Goal: Complete application form: Complete application form

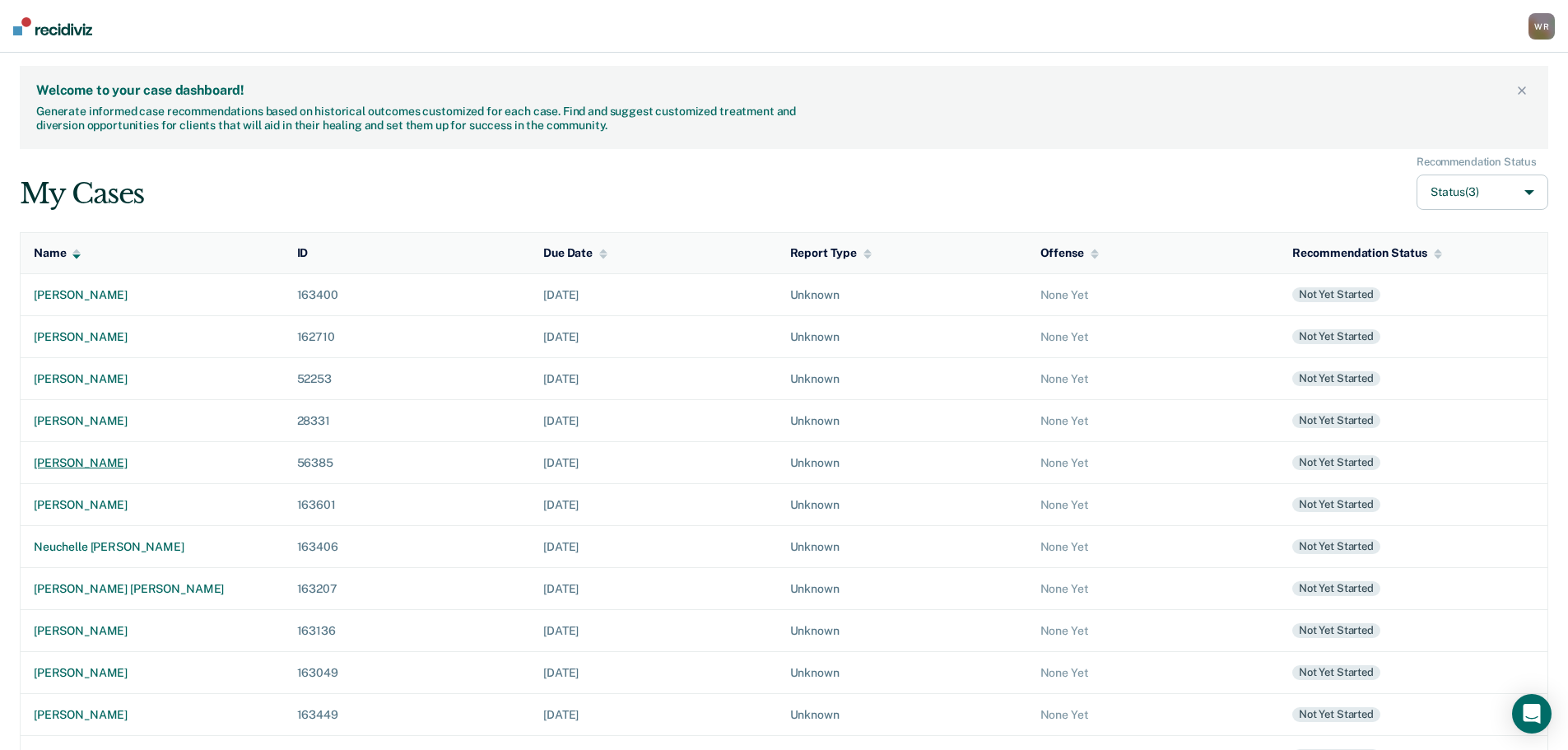
click at [100, 462] on div "[PERSON_NAME]" at bounding box center [152, 462] width 237 height 14
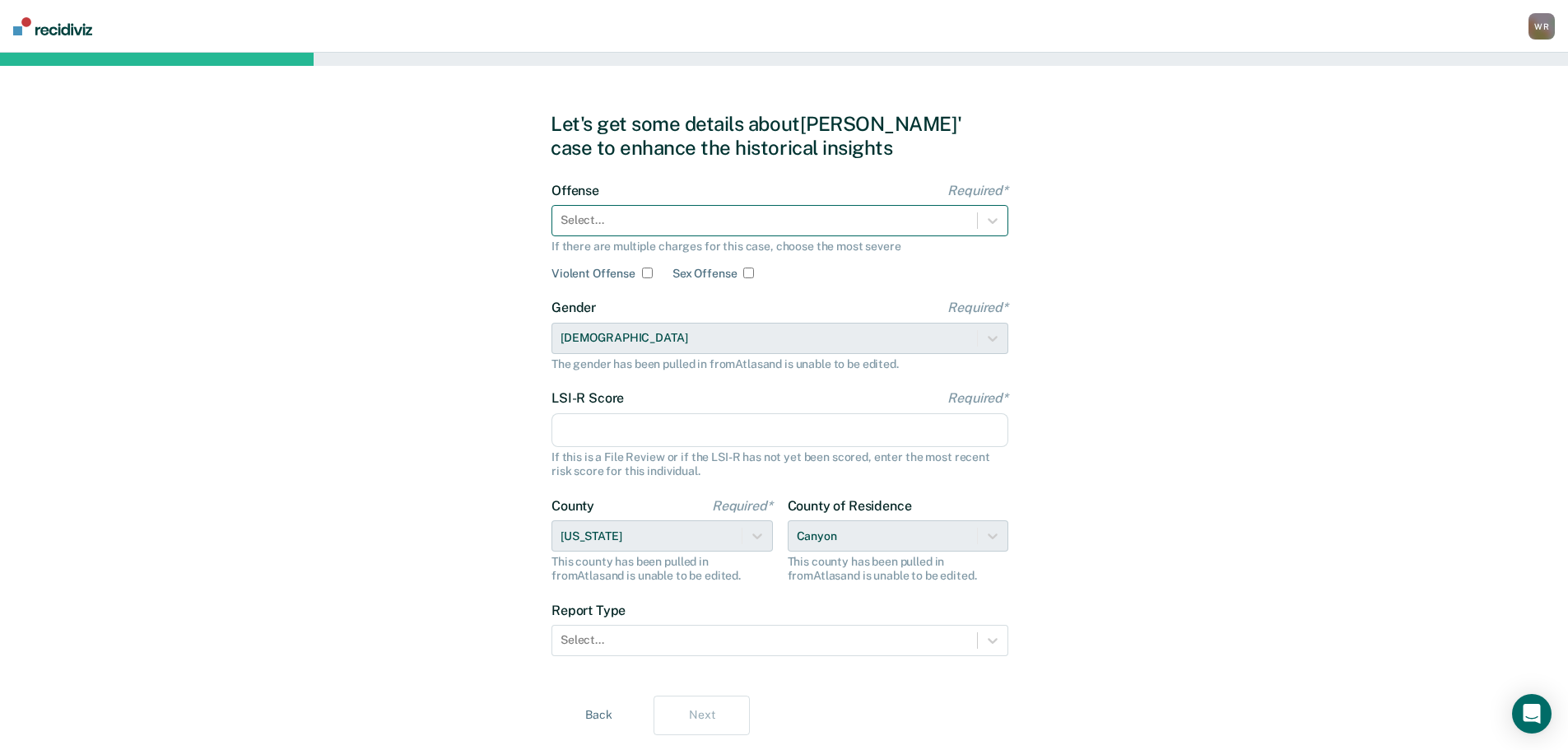
click at [896, 229] on div at bounding box center [764, 220] width 408 height 17
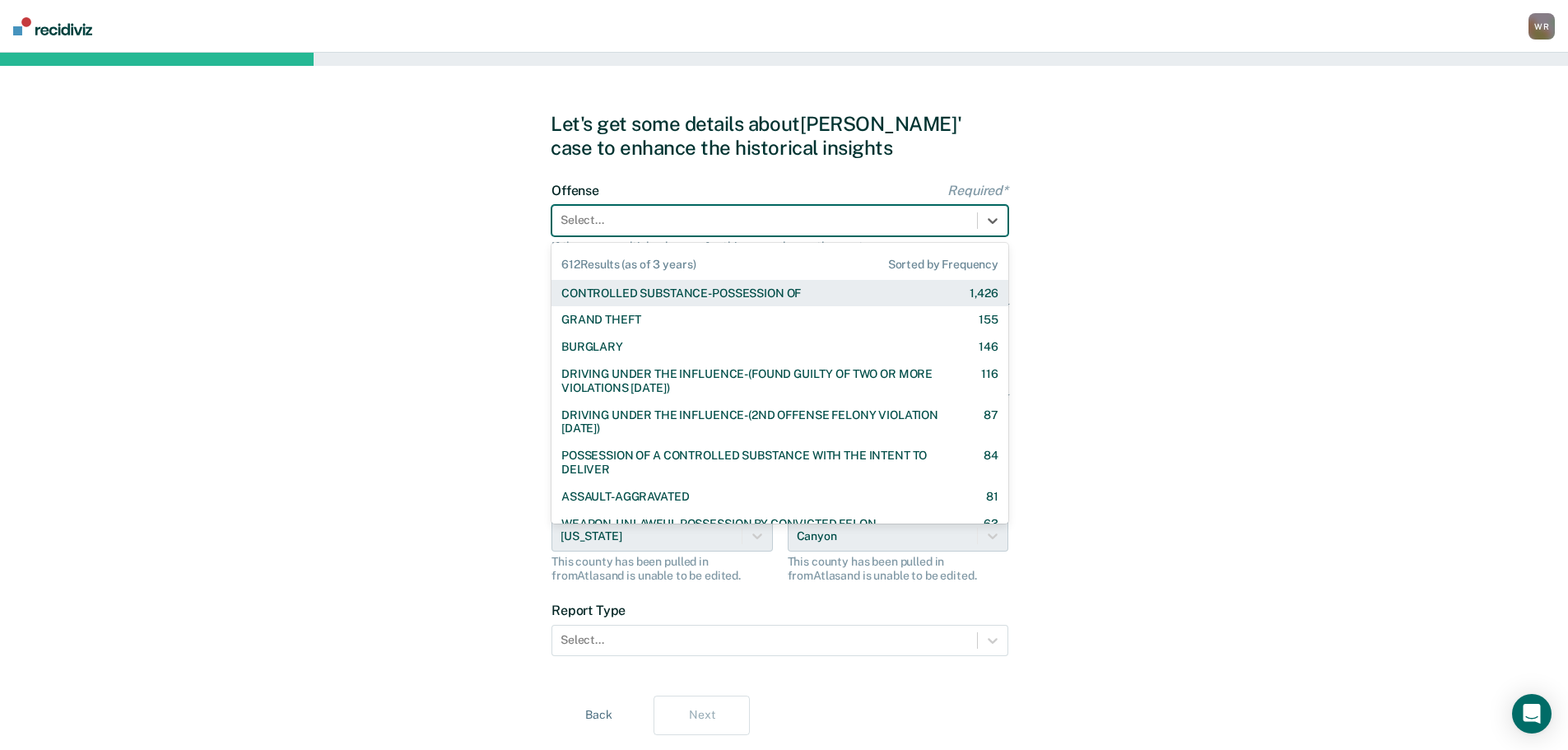
click at [787, 293] on div "CONTROLLED SUBSTANCE-POSSESSION OF" at bounding box center [681, 294] width 239 height 14
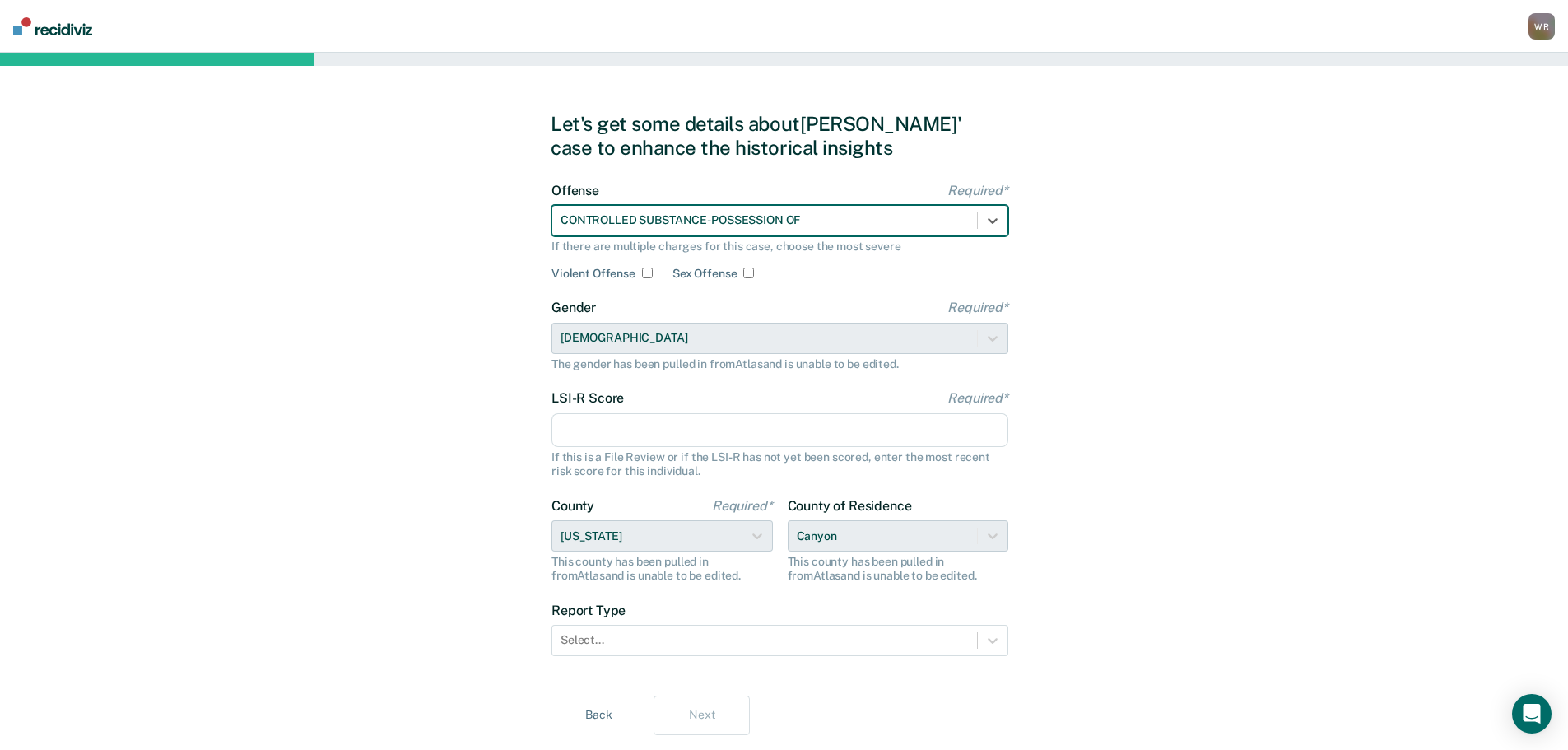
click at [681, 444] on input "LSI-R Score Required*" at bounding box center [780, 430] width 457 height 35
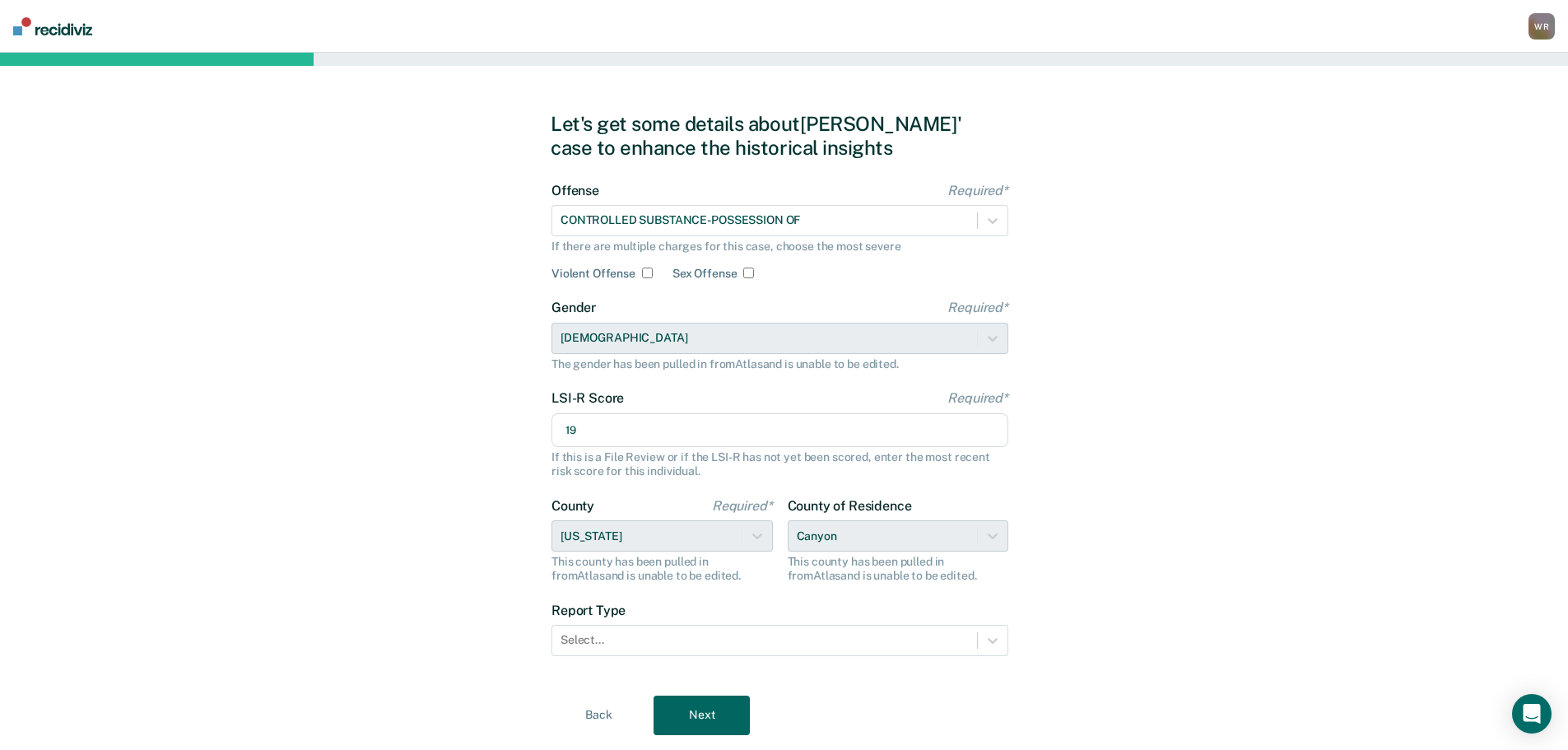
scroll to position [44, 0]
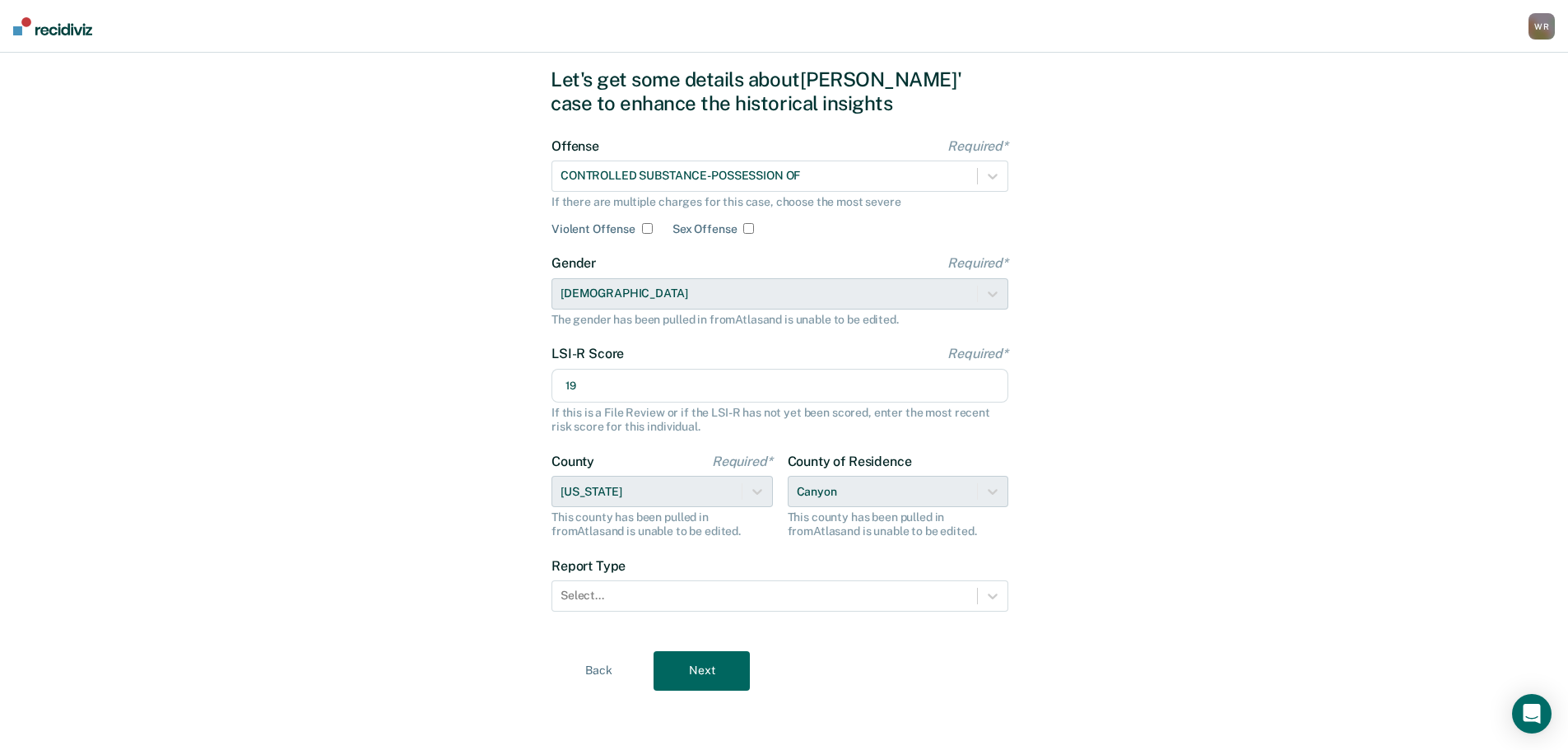
type input "19"
click at [846, 484] on div "County of [GEOGRAPHIC_DATA] This county has been pulled in from [GEOGRAPHIC_DAT…" at bounding box center [898, 496] width 222 height 85
click at [983, 489] on div "County of [GEOGRAPHIC_DATA] This county has been pulled in from [GEOGRAPHIC_DAT…" at bounding box center [898, 496] width 222 height 85
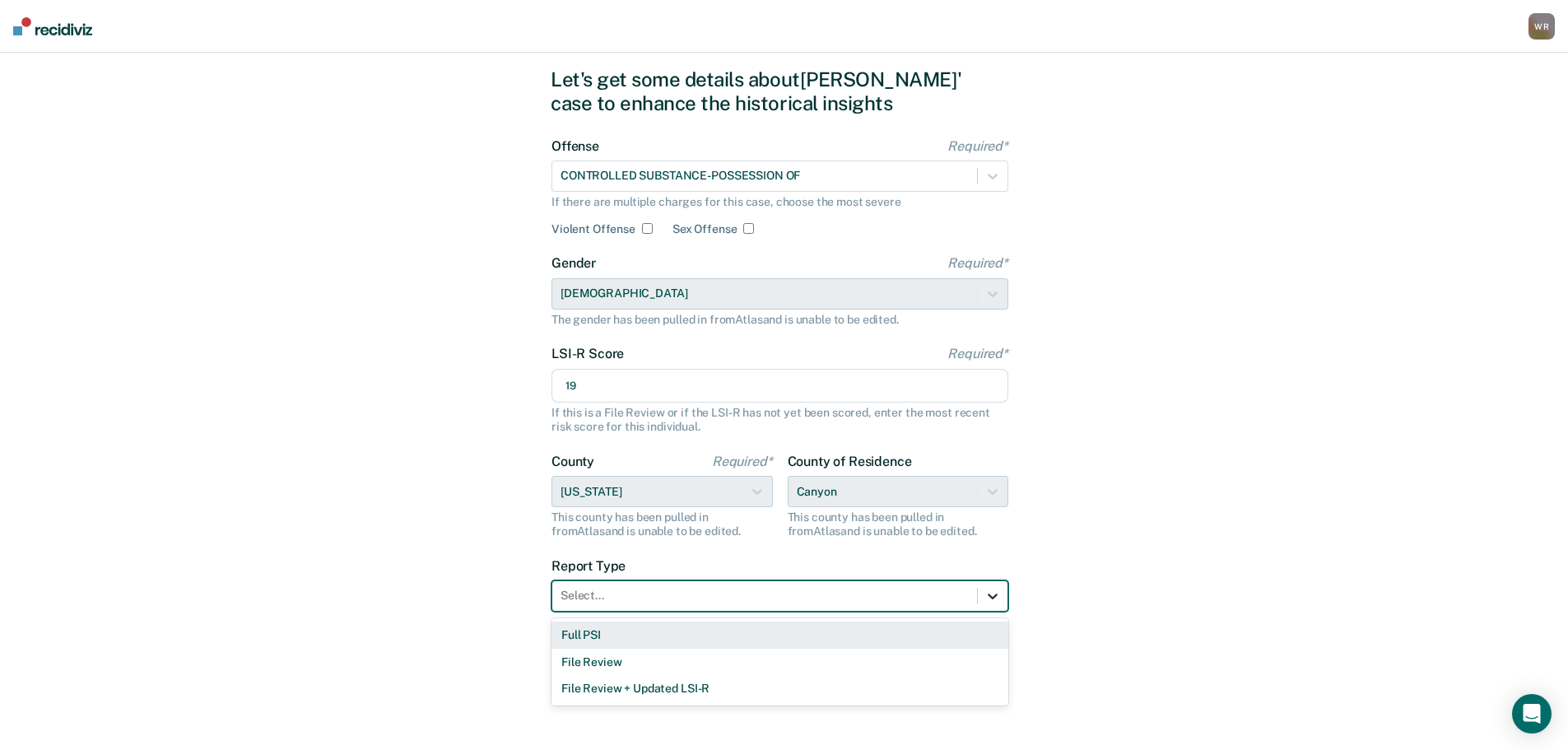
click at [983, 596] on div at bounding box center [993, 596] width 29 height 29
click at [604, 636] on div "Full PSI" at bounding box center [780, 634] width 457 height 27
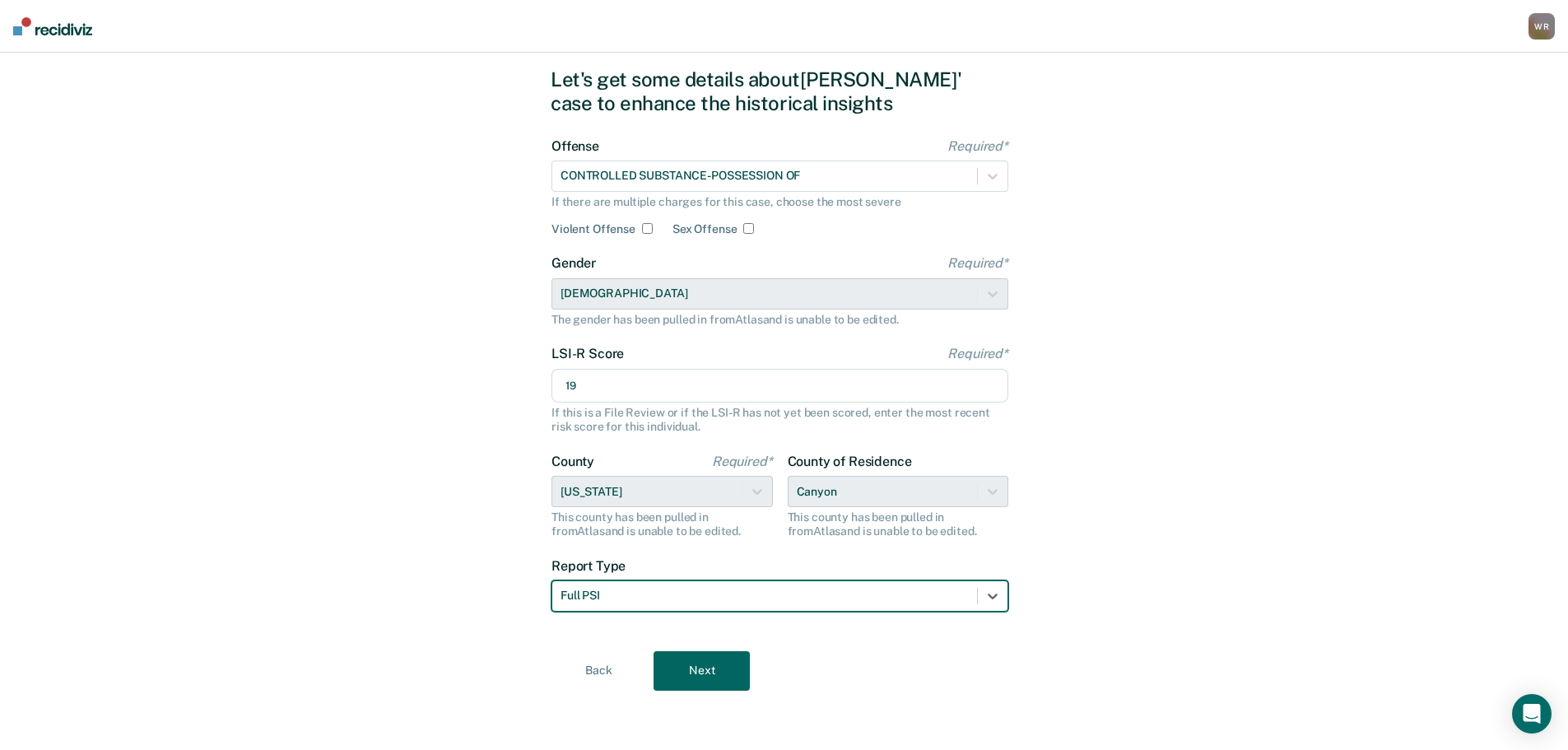
click at [698, 650] on div "Let's get some details about [PERSON_NAME]' case to enhance the historical insi…" at bounding box center [784, 378] width 467 height 702
click at [702, 666] on button "Next" at bounding box center [701, 671] width 96 height 40
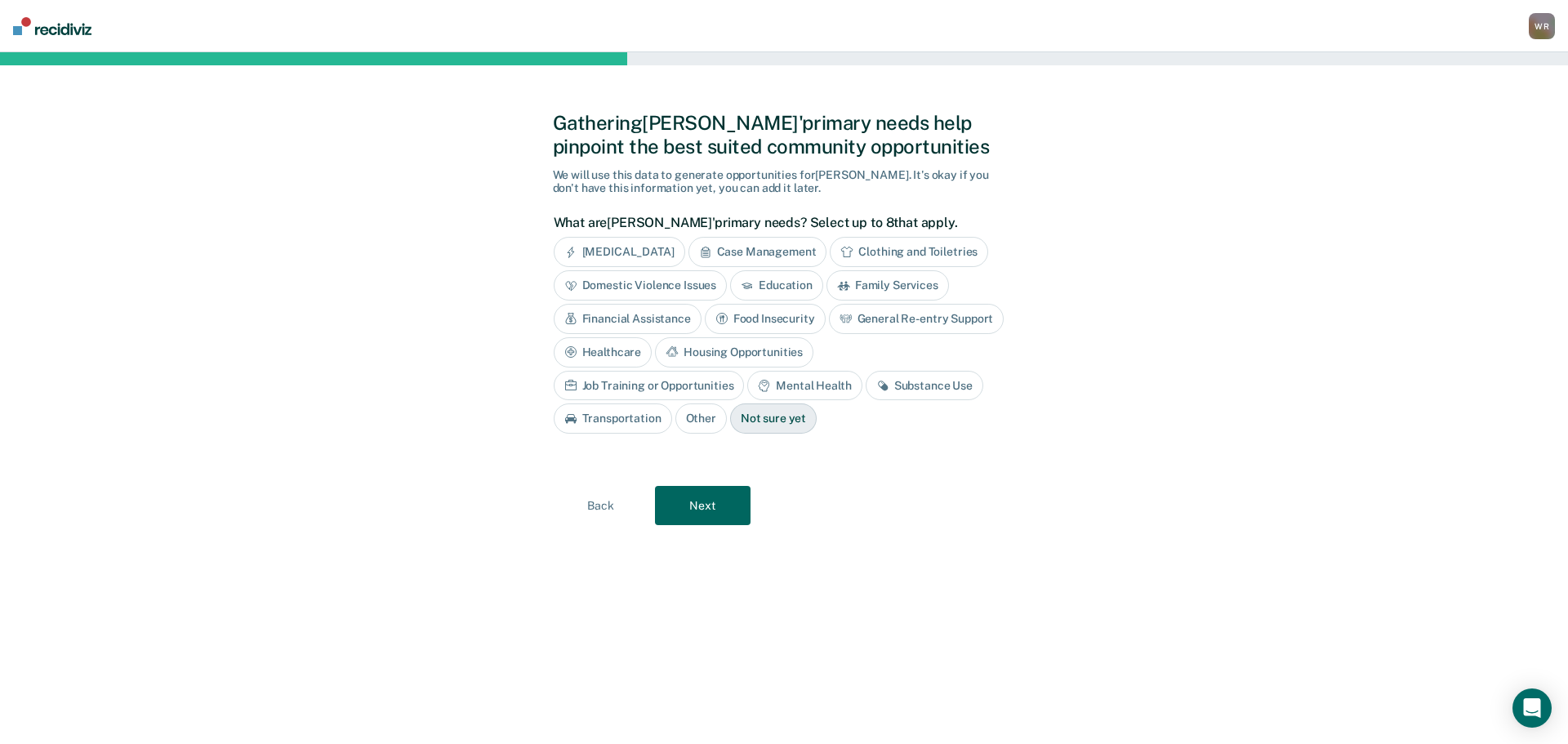
click at [747, 390] on div "Mental Health" at bounding box center [804, 385] width 114 height 30
click at [885, 387] on div "Substance Use" at bounding box center [943, 385] width 118 height 30
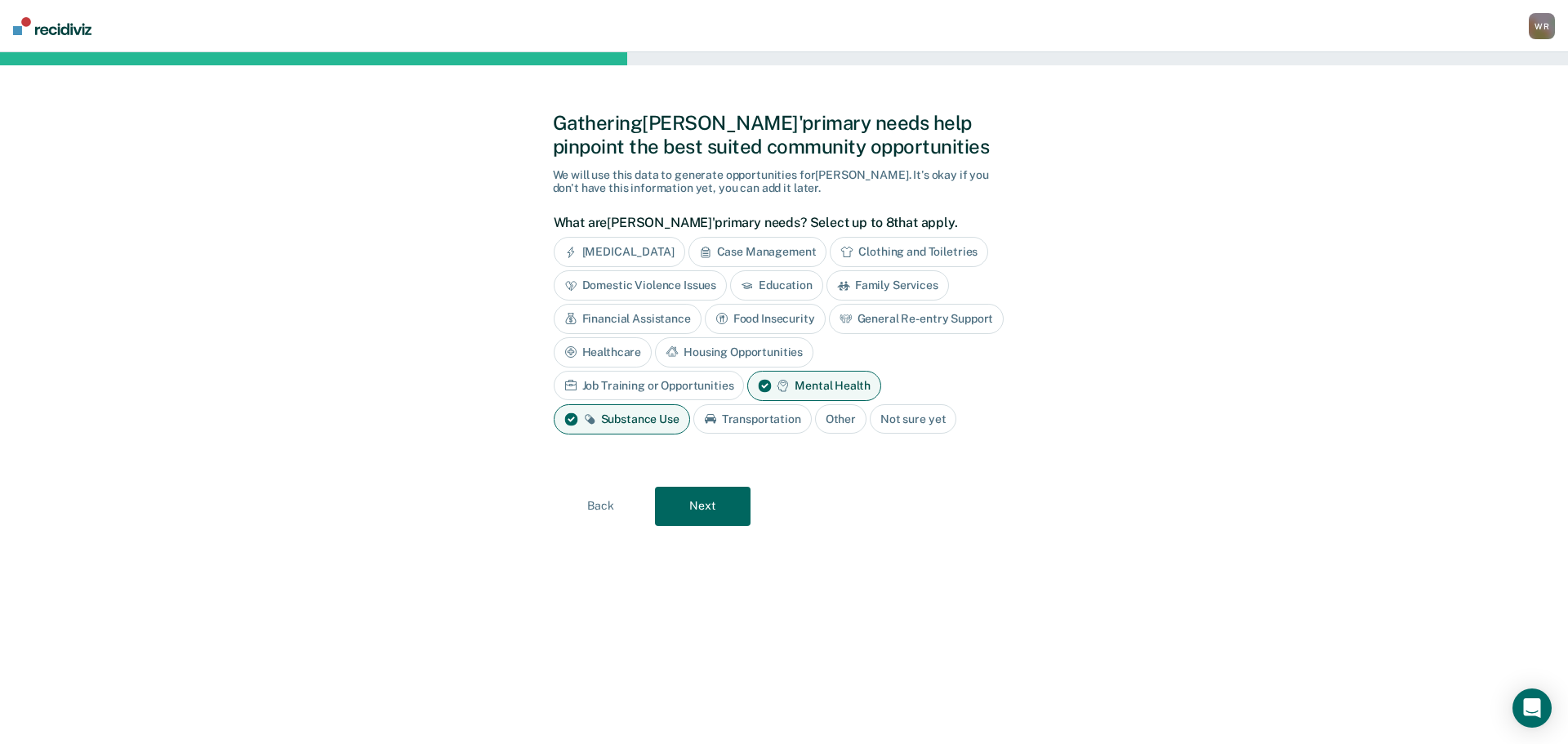
click at [713, 506] on button "Next" at bounding box center [702, 506] width 95 height 40
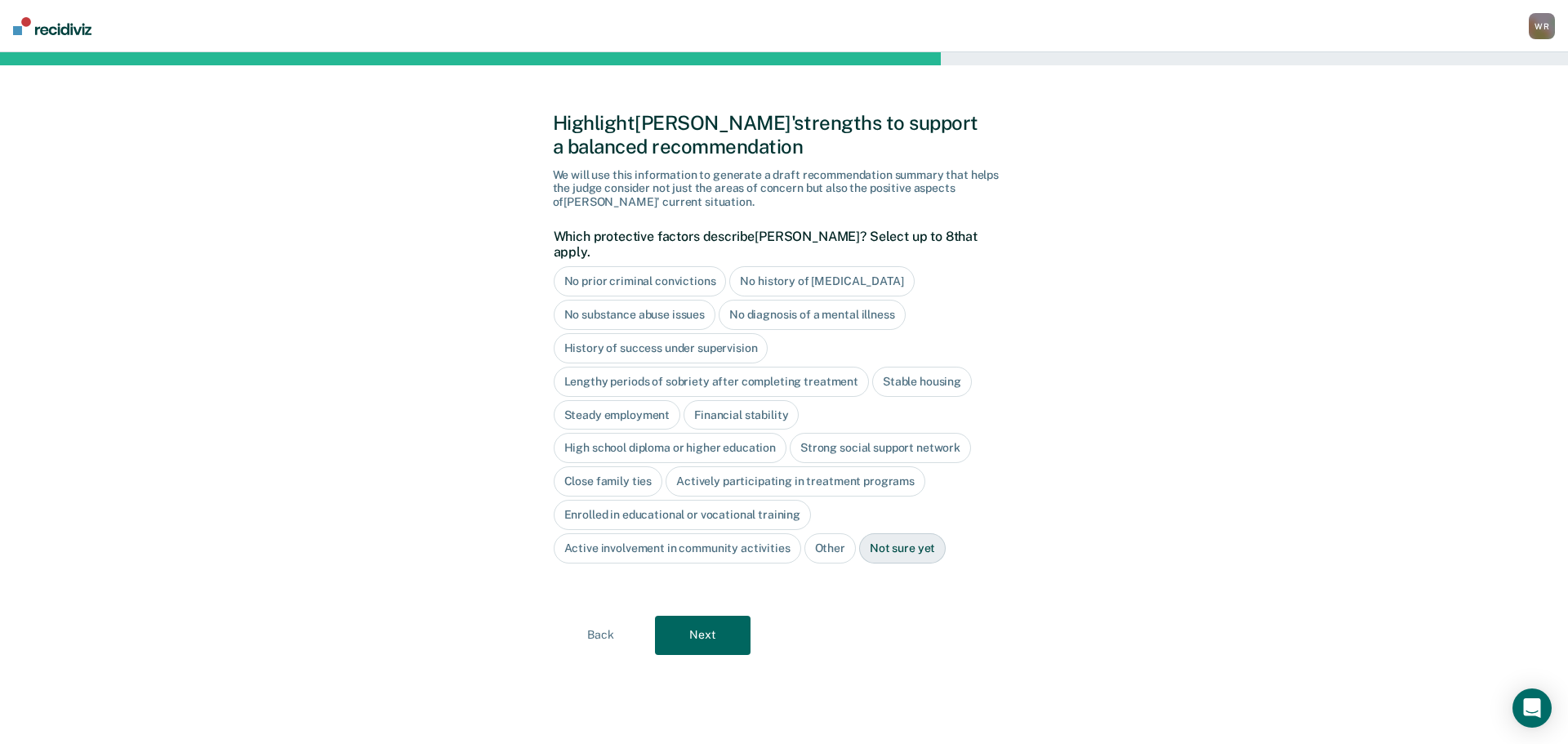
drag, startPoint x: 940, startPoint y: 363, endPoint x: 836, endPoint y: 387, distance: 106.7
click at [940, 367] on div "Stable housing" at bounding box center [922, 381] width 100 height 30
click at [617, 382] on div "No prior criminal convictions No history of [MEDICAL_DATA] No substance abuse i…" at bounding box center [780, 414] width 453 height 296
click at [646, 400] on div "Steady employment" at bounding box center [617, 415] width 127 height 30
click at [736, 400] on div "Financial stability" at bounding box center [760, 415] width 115 height 30
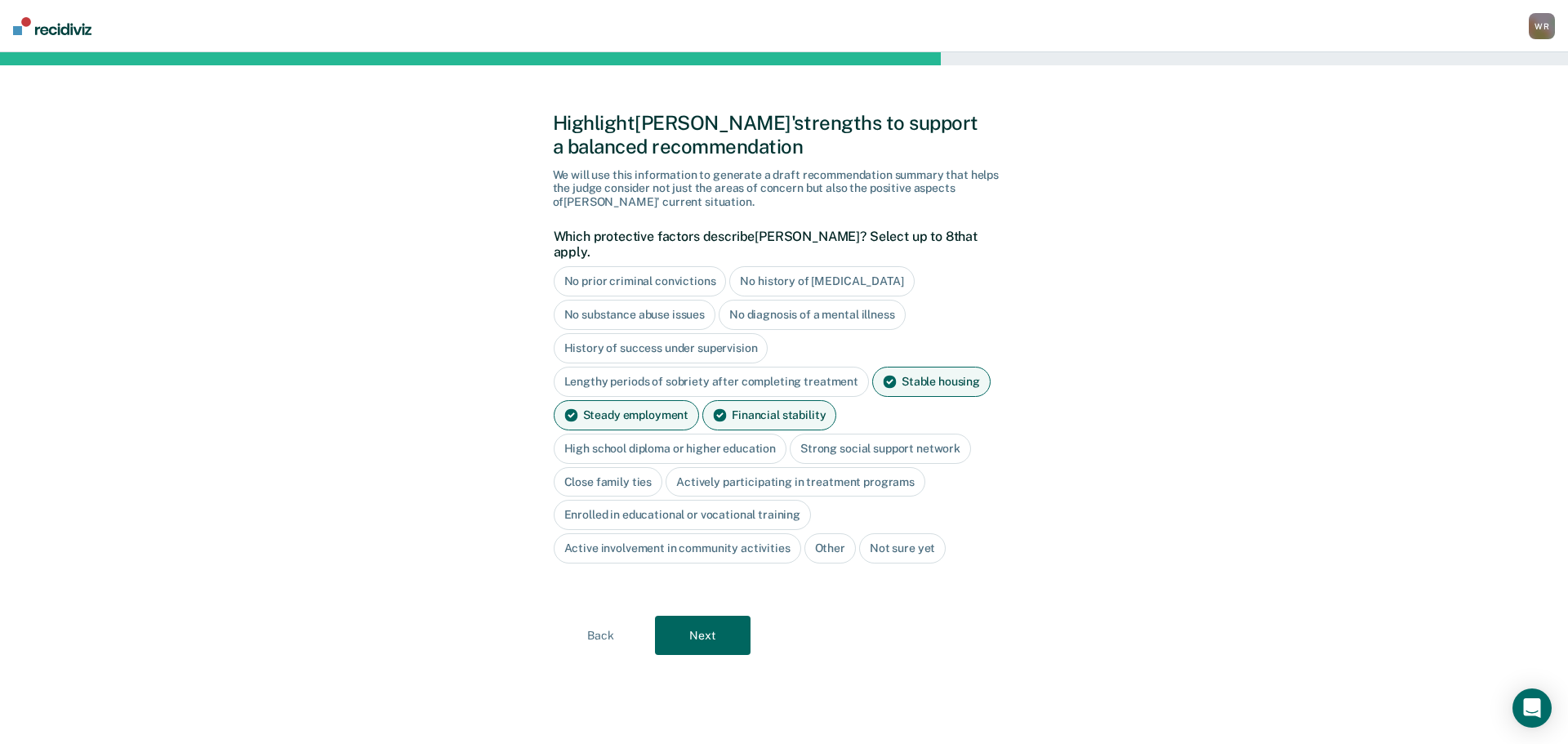
click at [615, 467] on div "Close family ties" at bounding box center [608, 481] width 109 height 30
click at [714, 618] on button "Next" at bounding box center [702, 635] width 95 height 40
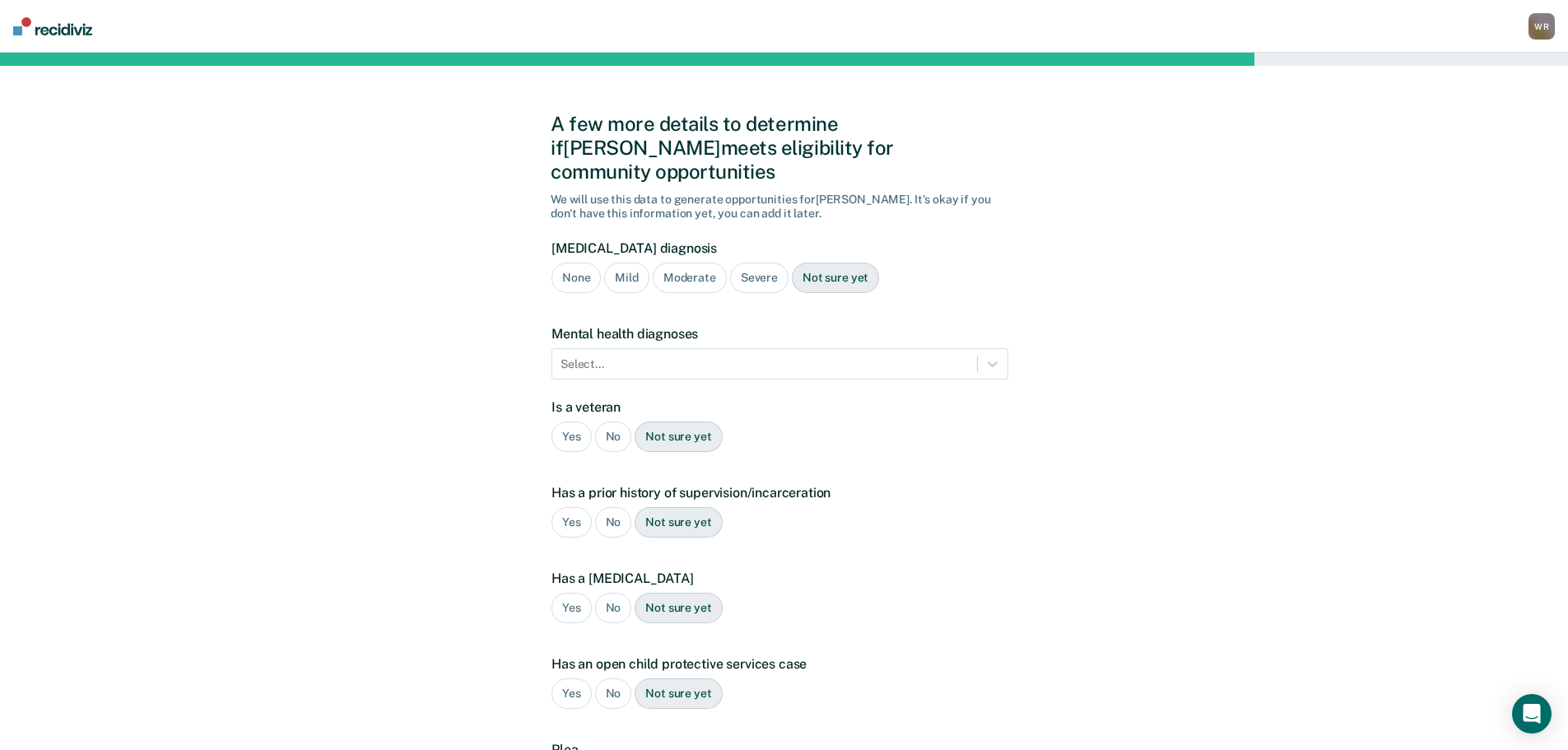
click at [580, 262] on div "None" at bounding box center [576, 277] width 49 height 30
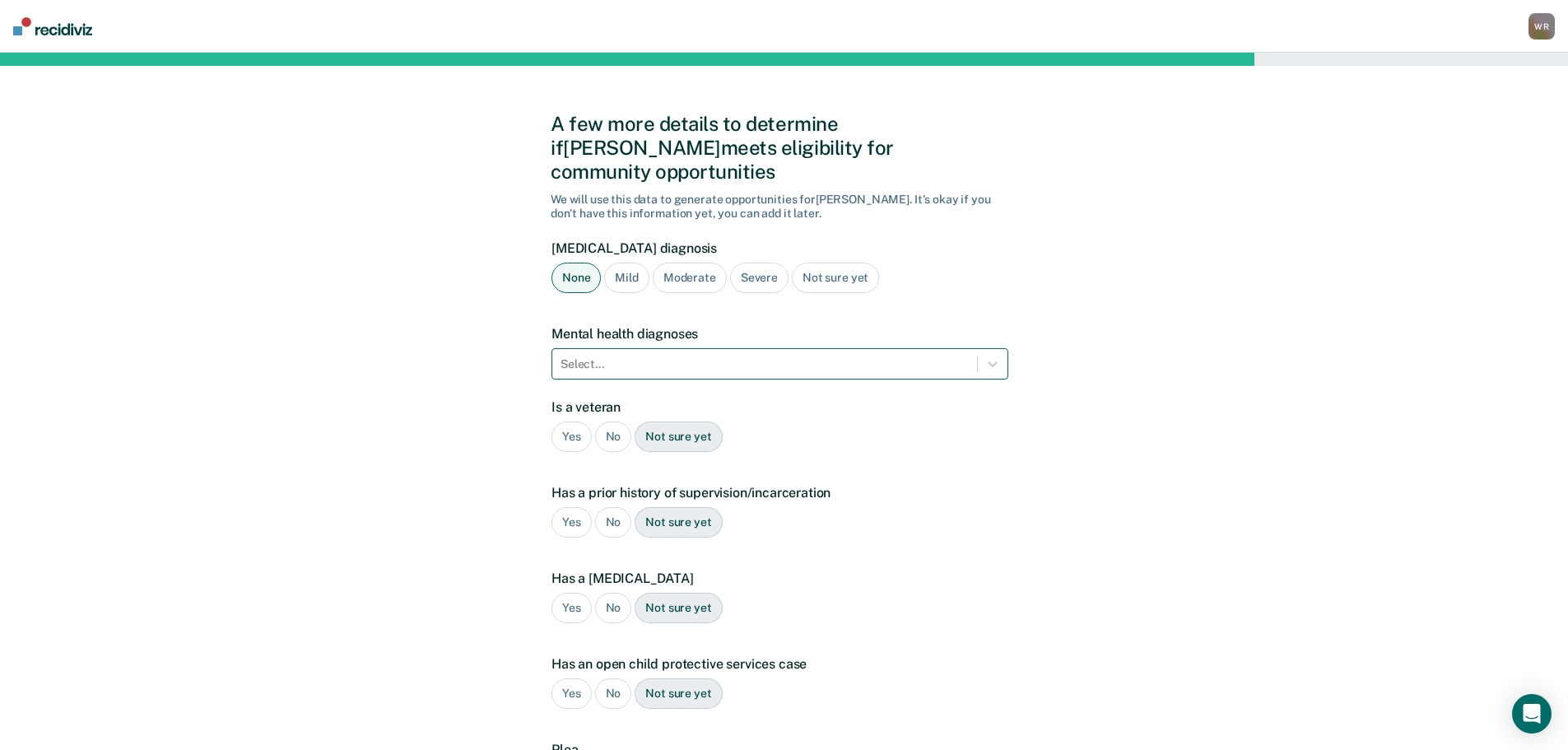
click at [591, 352] on div "Select..." at bounding box center [765, 365] width 424 height 24
drag, startPoint x: 585, startPoint y: 569, endPoint x: 1288, endPoint y: 480, distance: 708.6
click at [1363, 476] on div "A few more details to determine if [PERSON_NAME] meets eligibility for communit…" at bounding box center [784, 499] width 1568 height 893
click at [577, 355] on div at bounding box center [764, 364] width 408 height 17
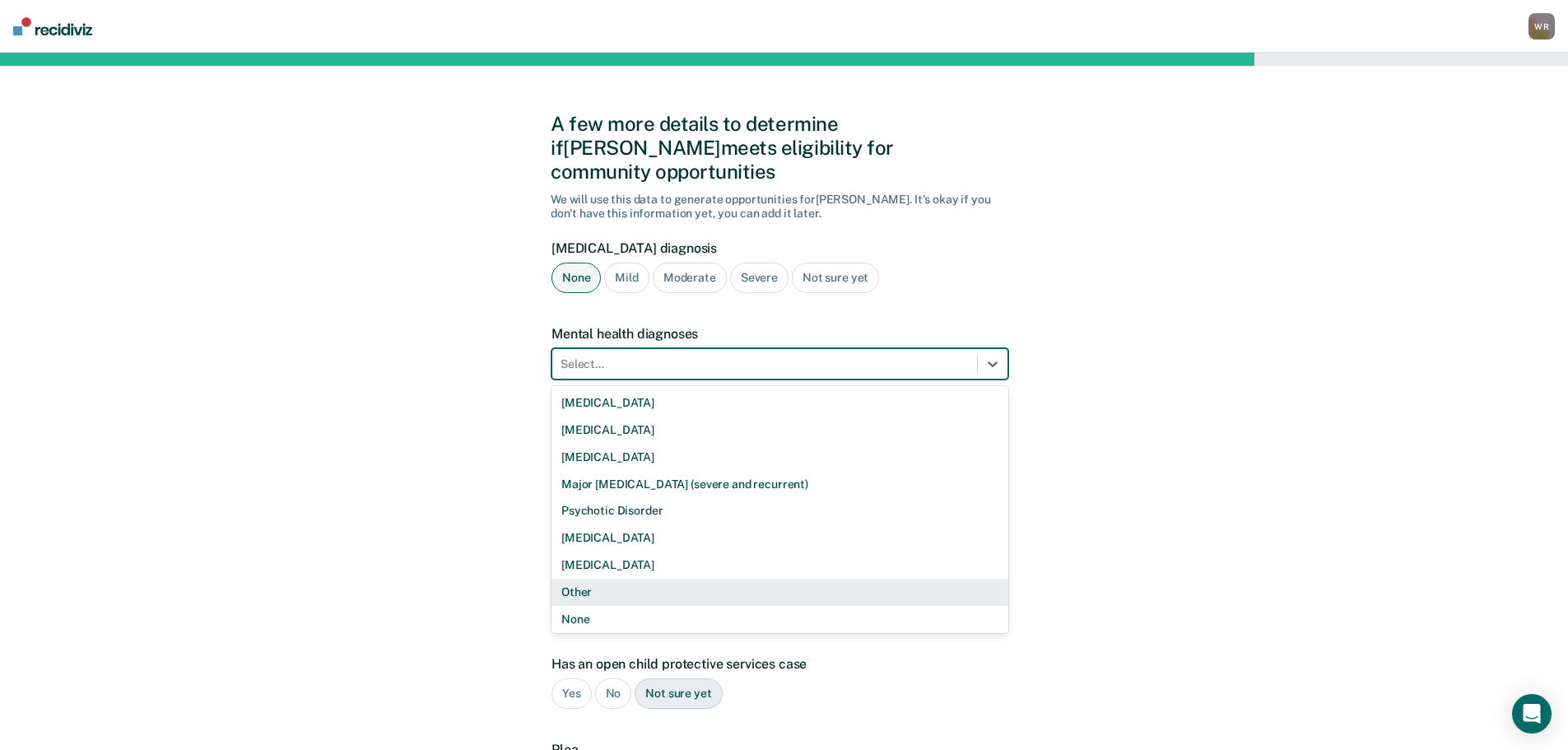
click at [603, 579] on div "Other" at bounding box center [780, 592] width 457 height 27
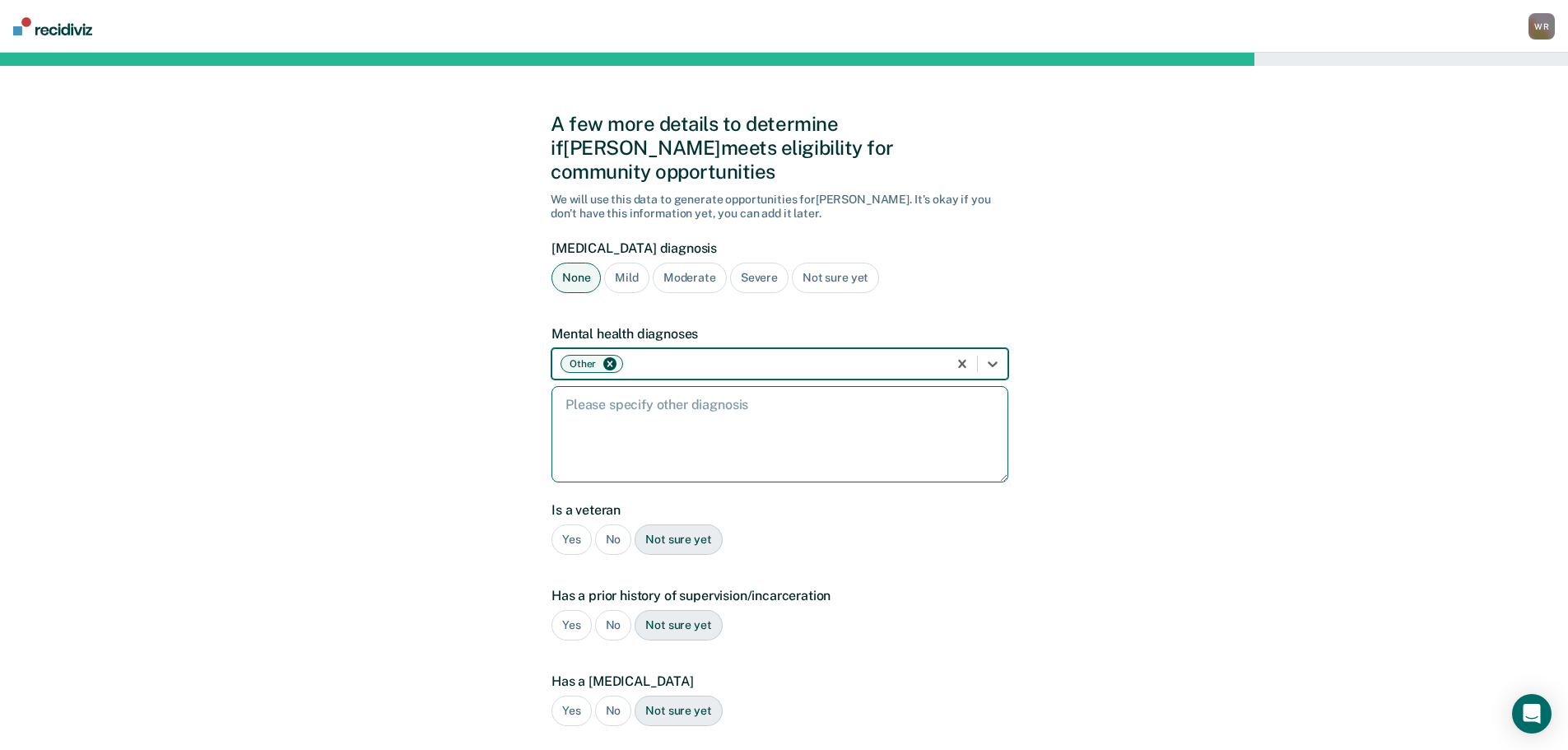
click at [608, 388] on textarea at bounding box center [780, 434] width 457 height 96
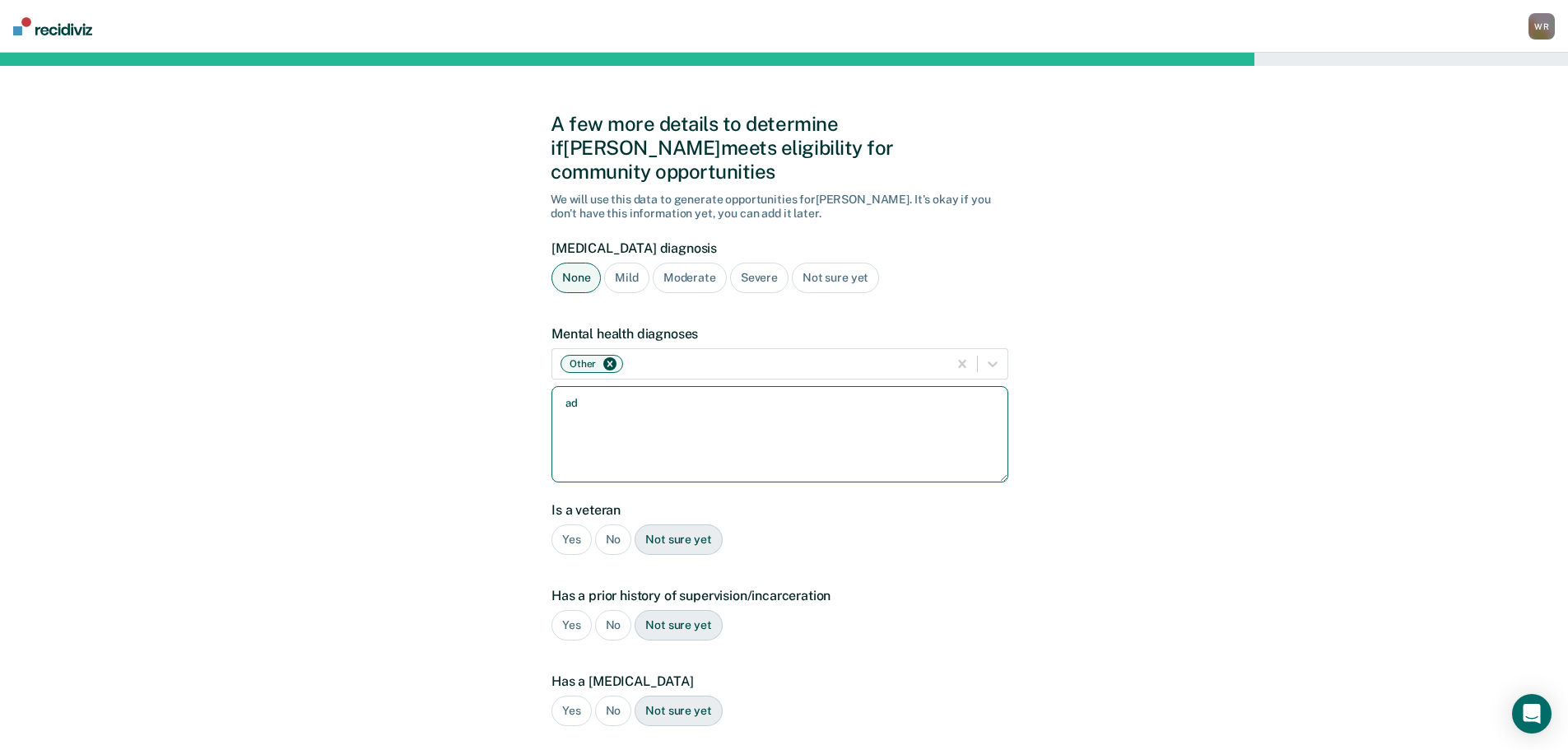
type textarea "a"
type textarea "[MEDICAL_DATA] [MEDICAL_DATA] [MEDICAL_DATA] [MEDICAL_DATA], WITH RAPID CYCLING"
click at [609, 524] on div "No" at bounding box center [613, 539] width 37 height 30
click at [566, 610] on div "Yes" at bounding box center [572, 624] width 41 height 30
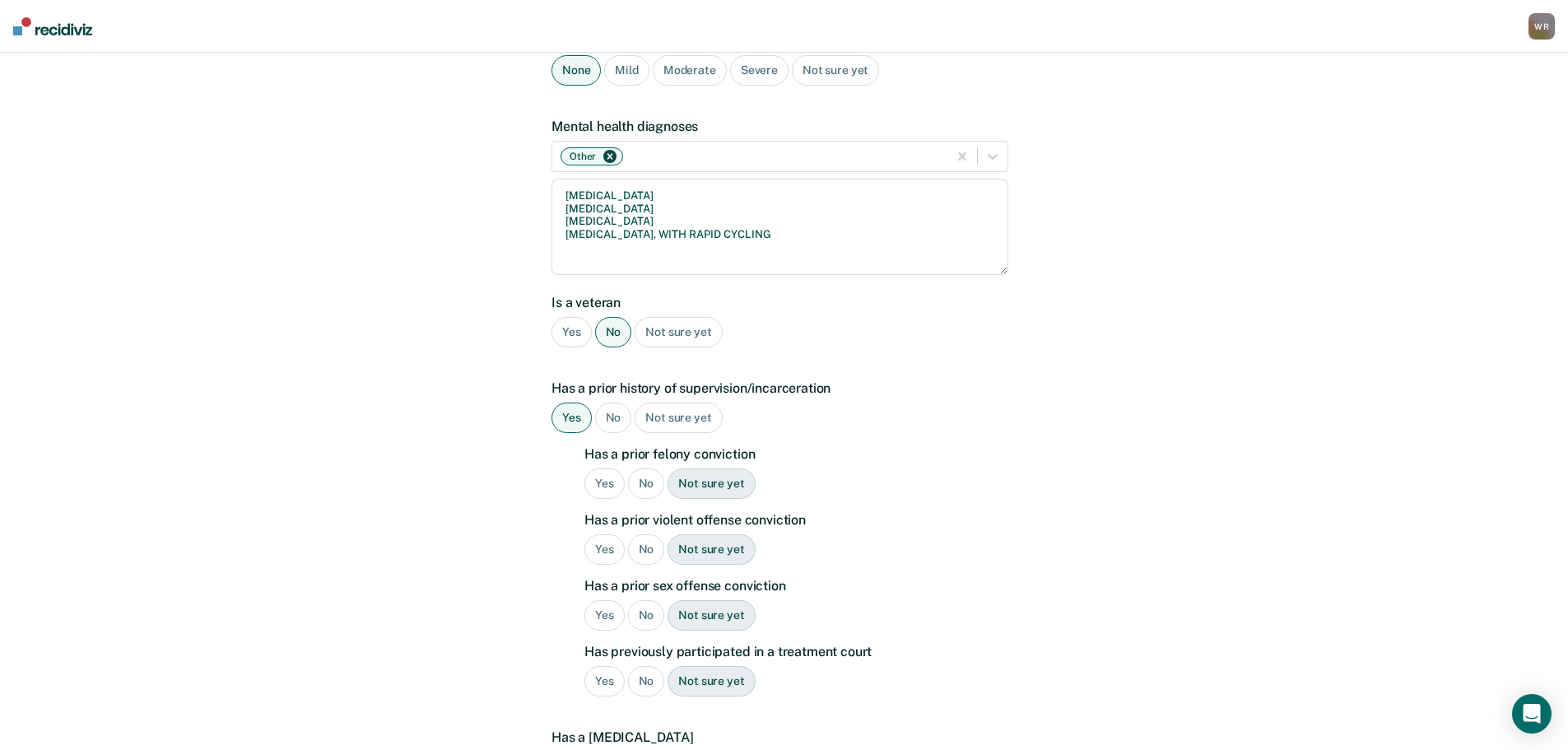
scroll to position [247, 0]
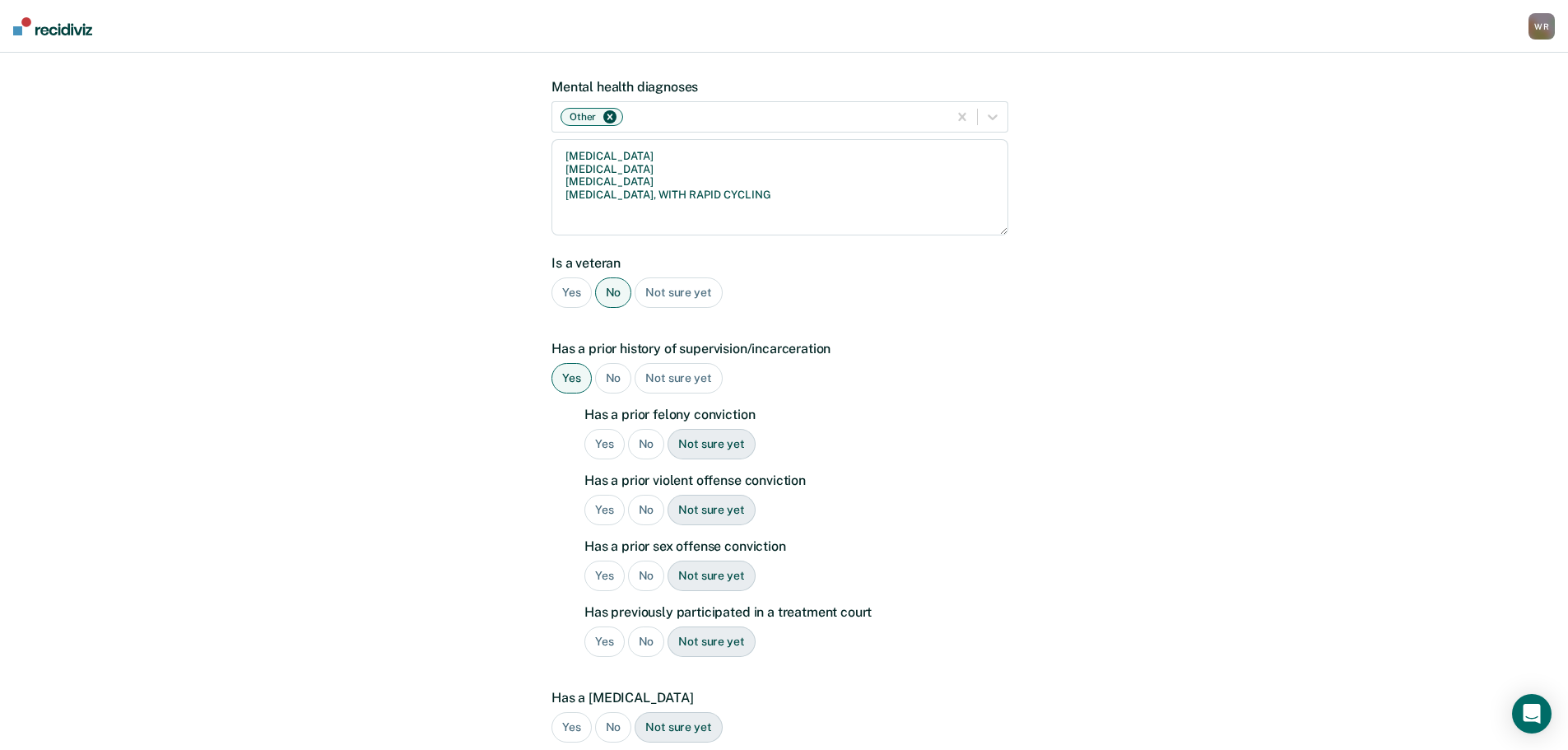
click at [601, 429] on div "Yes" at bounding box center [605, 443] width 41 height 30
click at [607, 495] on div "Yes" at bounding box center [605, 509] width 41 height 30
click at [646, 560] on div "No" at bounding box center [646, 575] width 37 height 30
click at [638, 626] on div "No" at bounding box center [646, 641] width 37 height 30
click at [612, 712] on div "No" at bounding box center [613, 727] width 37 height 30
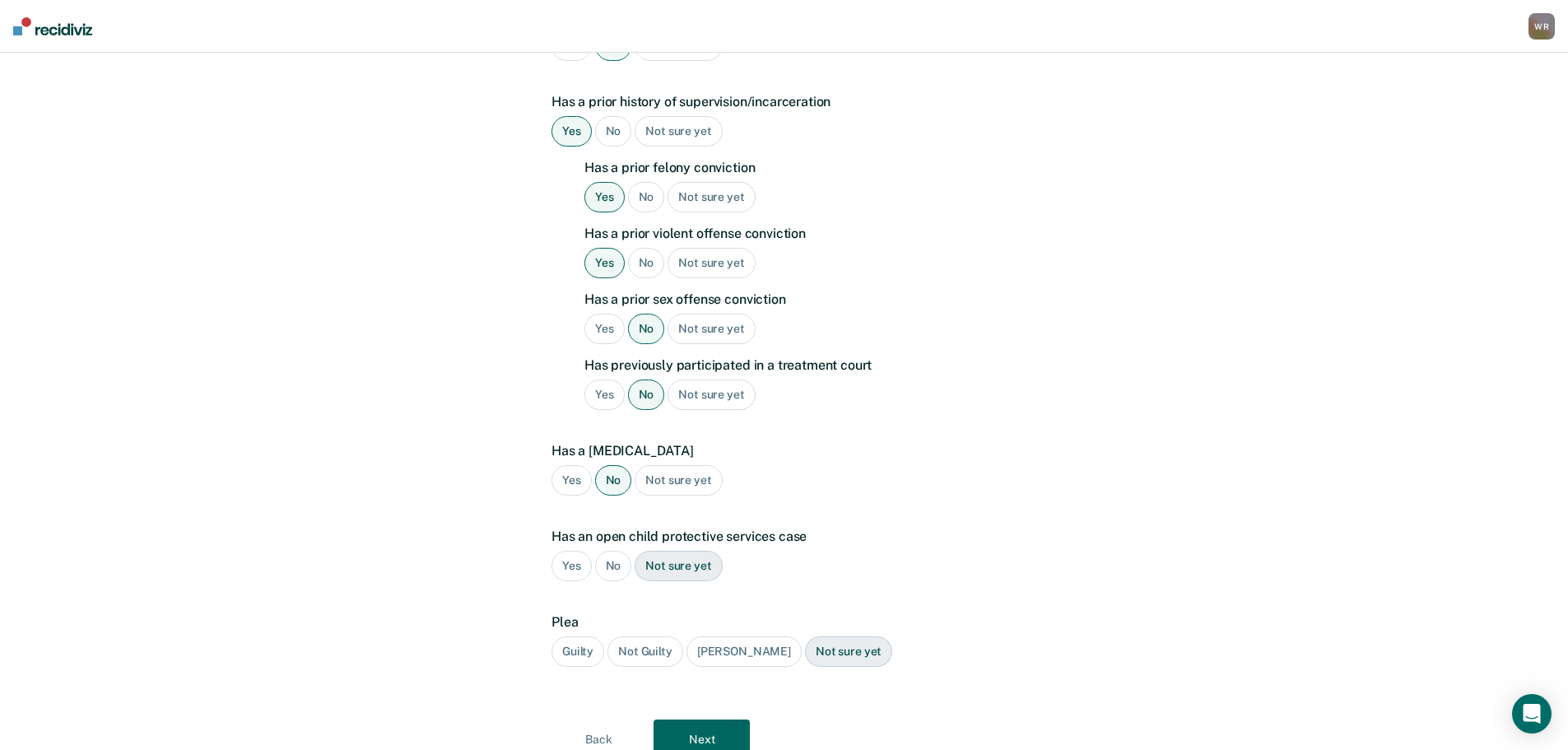
scroll to position [538, 0]
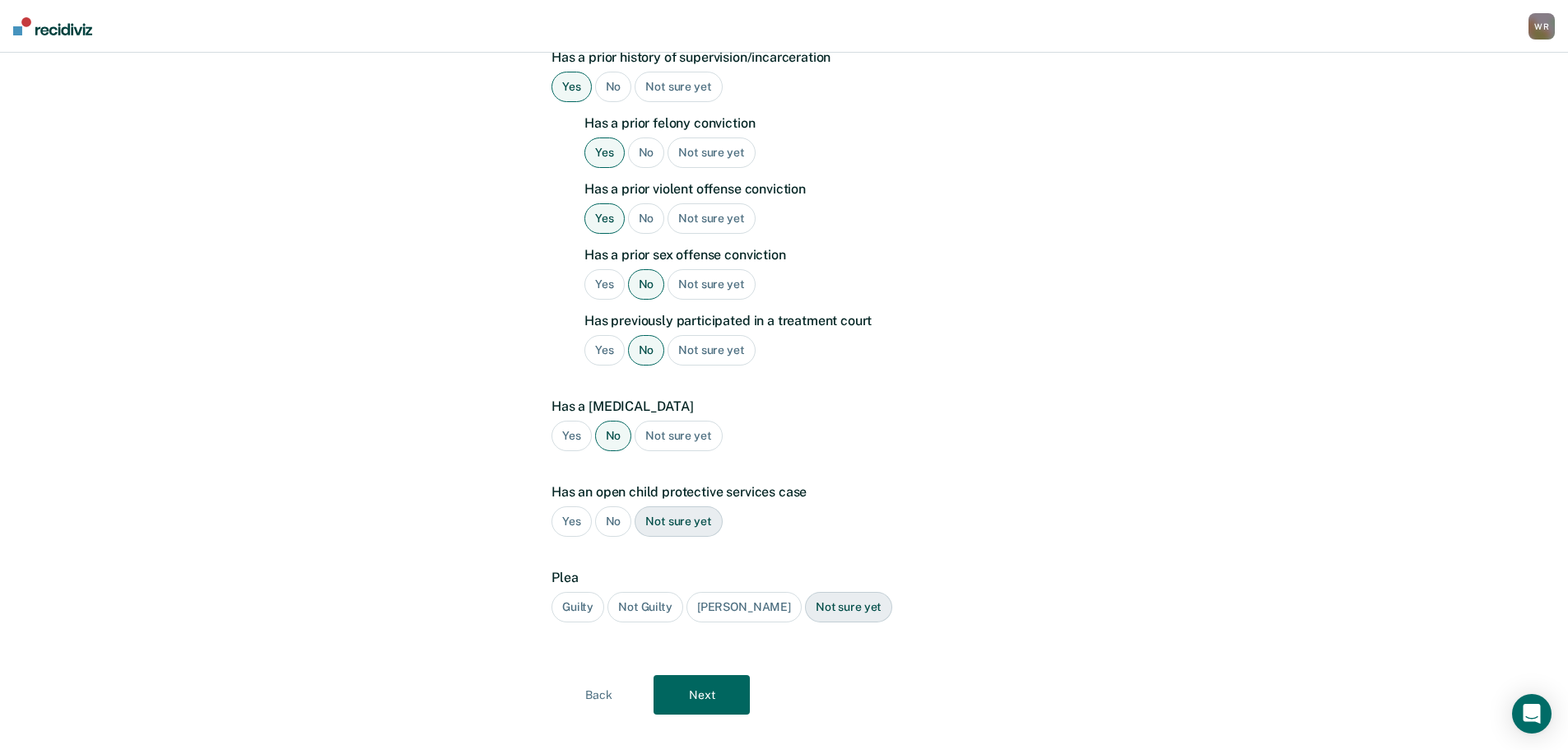
click at [620, 506] on div "No" at bounding box center [613, 520] width 37 height 30
click at [579, 592] on div "Guilty" at bounding box center [578, 606] width 53 height 30
click at [708, 675] on button "Next" at bounding box center [701, 695] width 96 height 40
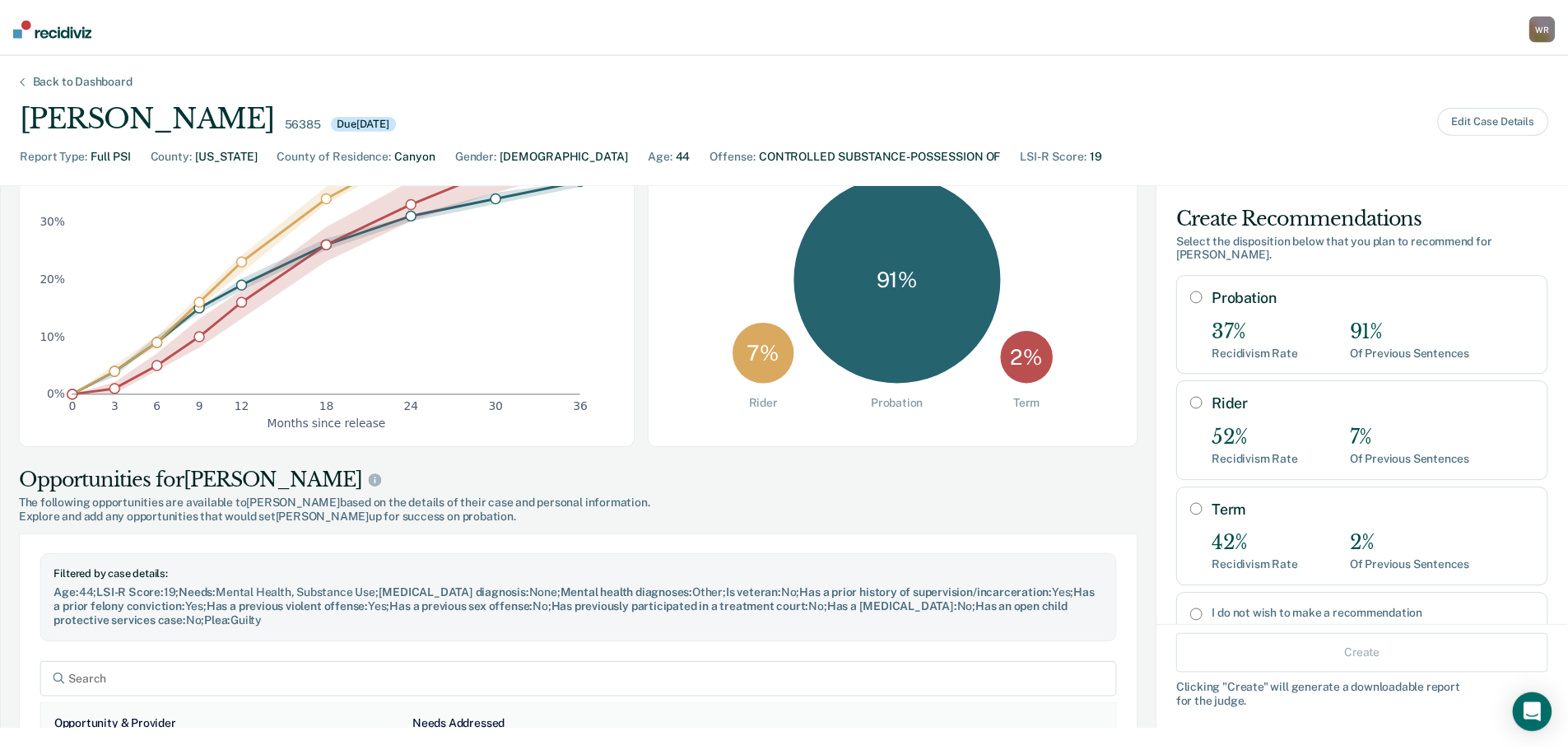
scroll to position [247, 0]
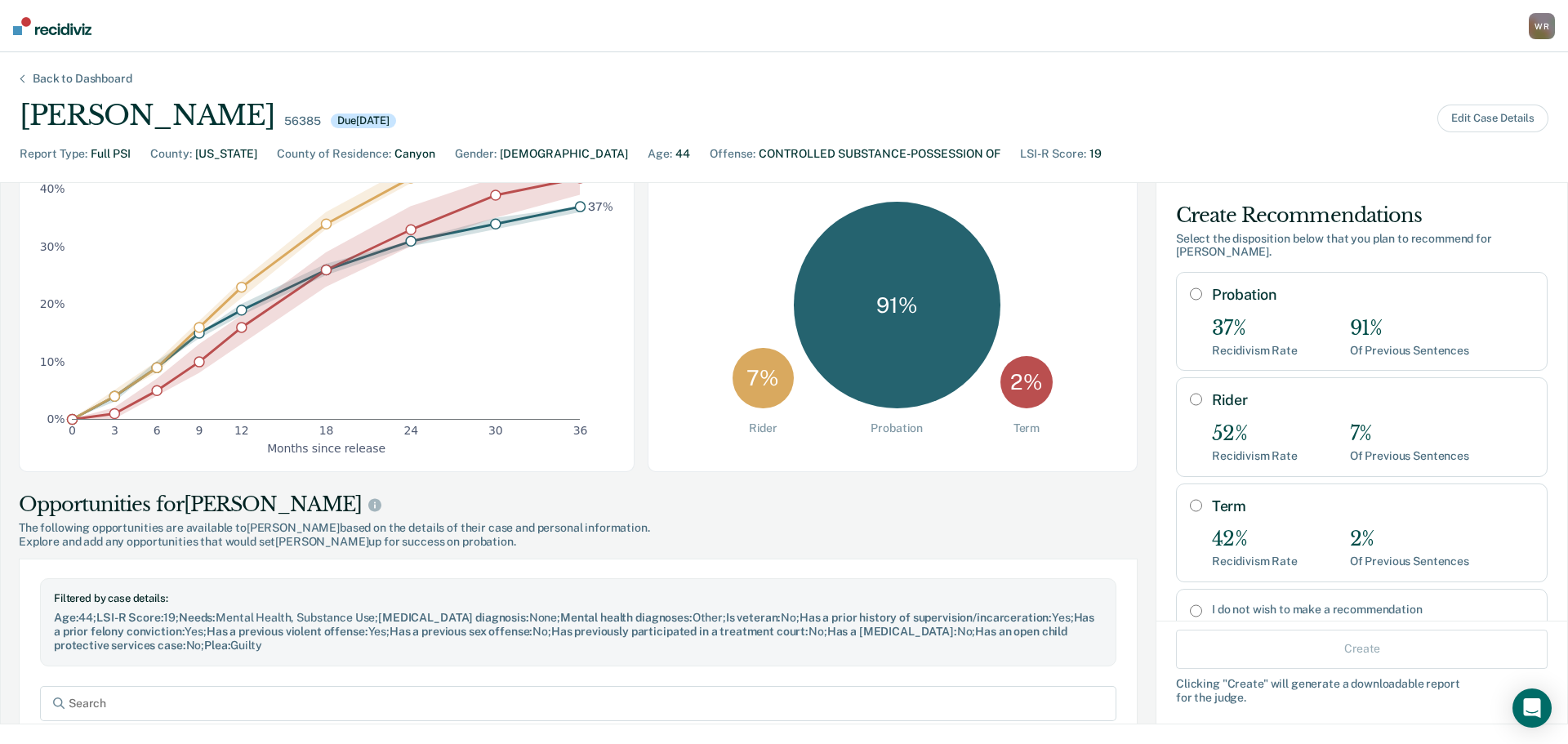
click at [1190, 287] on input "Probation" at bounding box center [1196, 293] width 12 height 13
radio input "true"
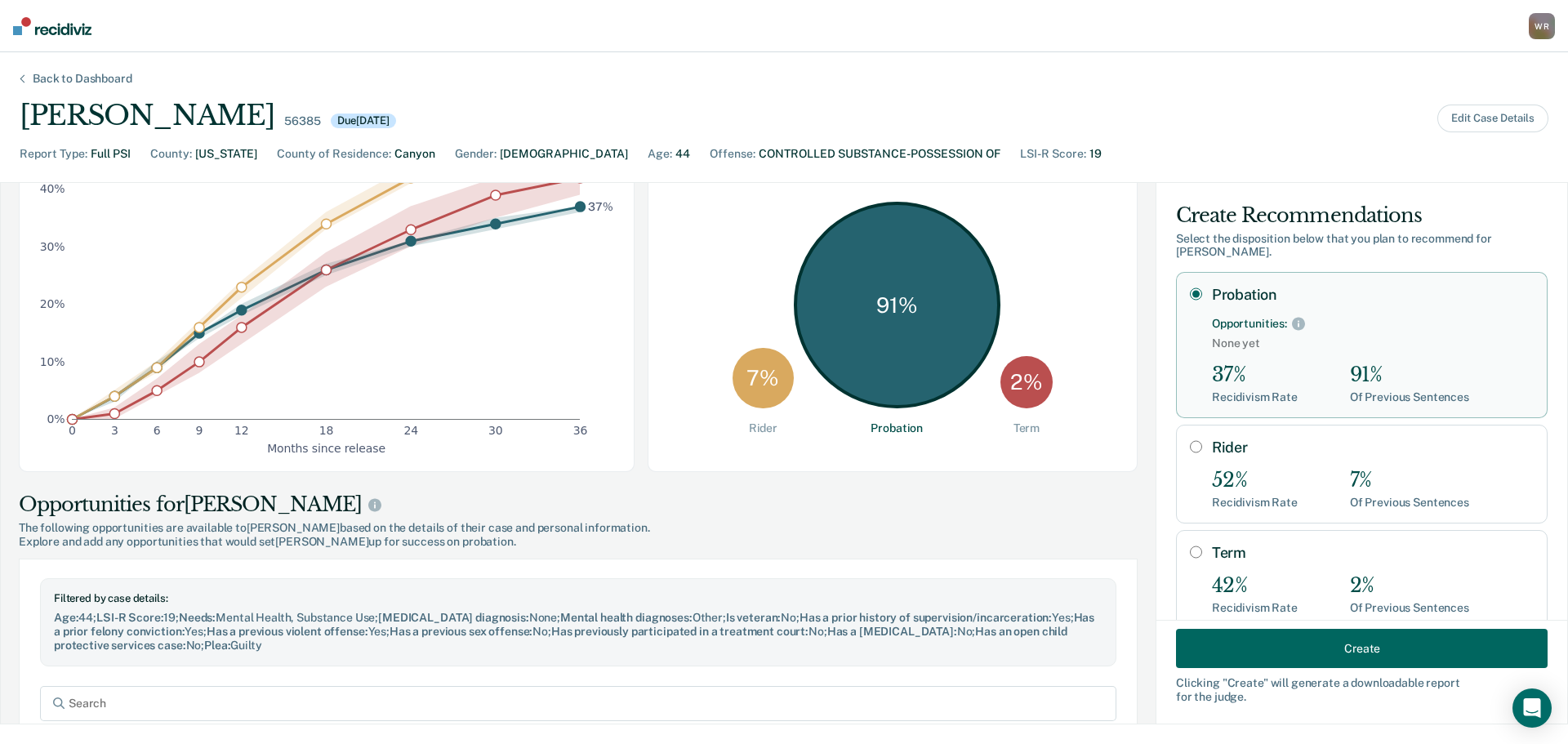
click at [1352, 645] on button "Create" at bounding box center [1362, 649] width 371 height 40
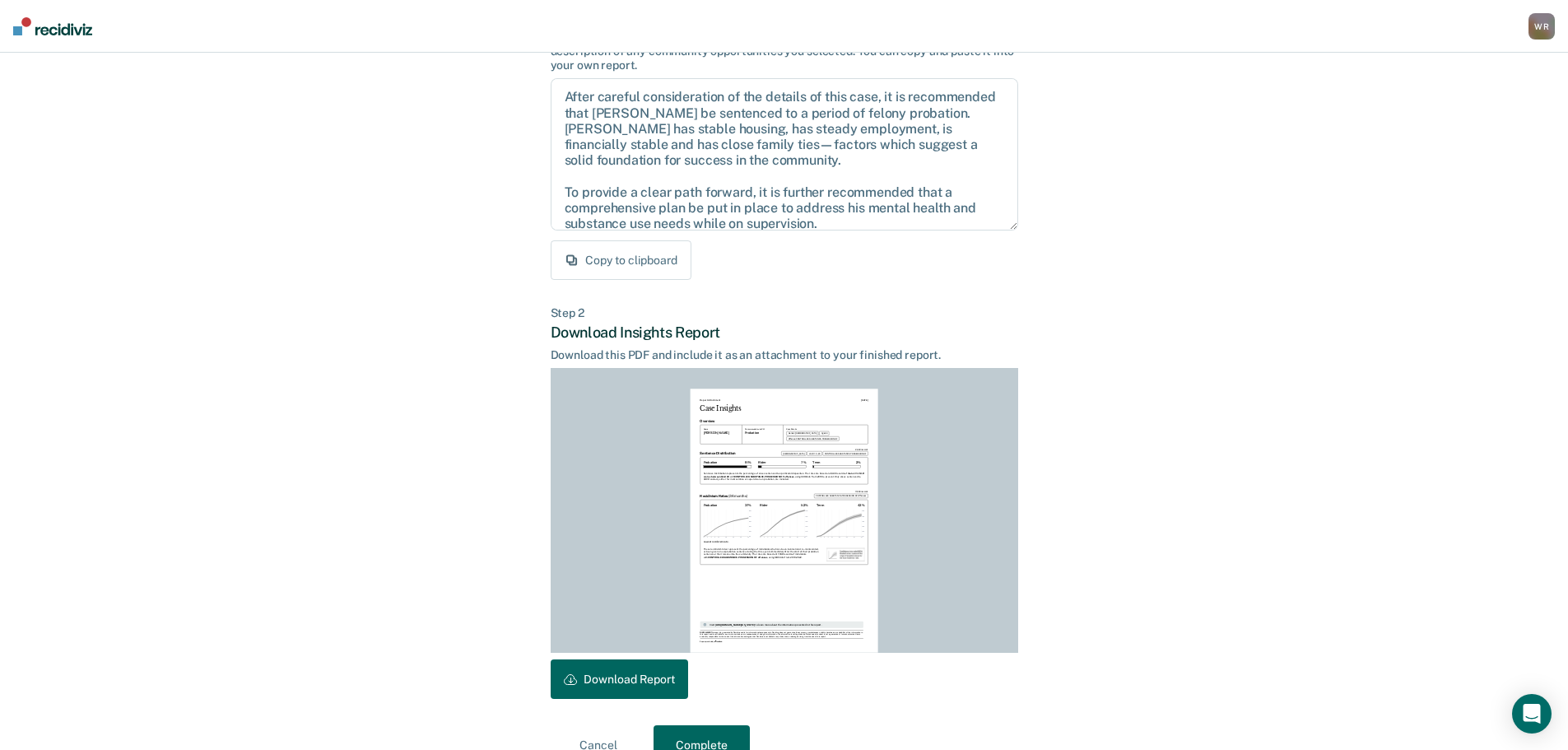
scroll to position [189, 0]
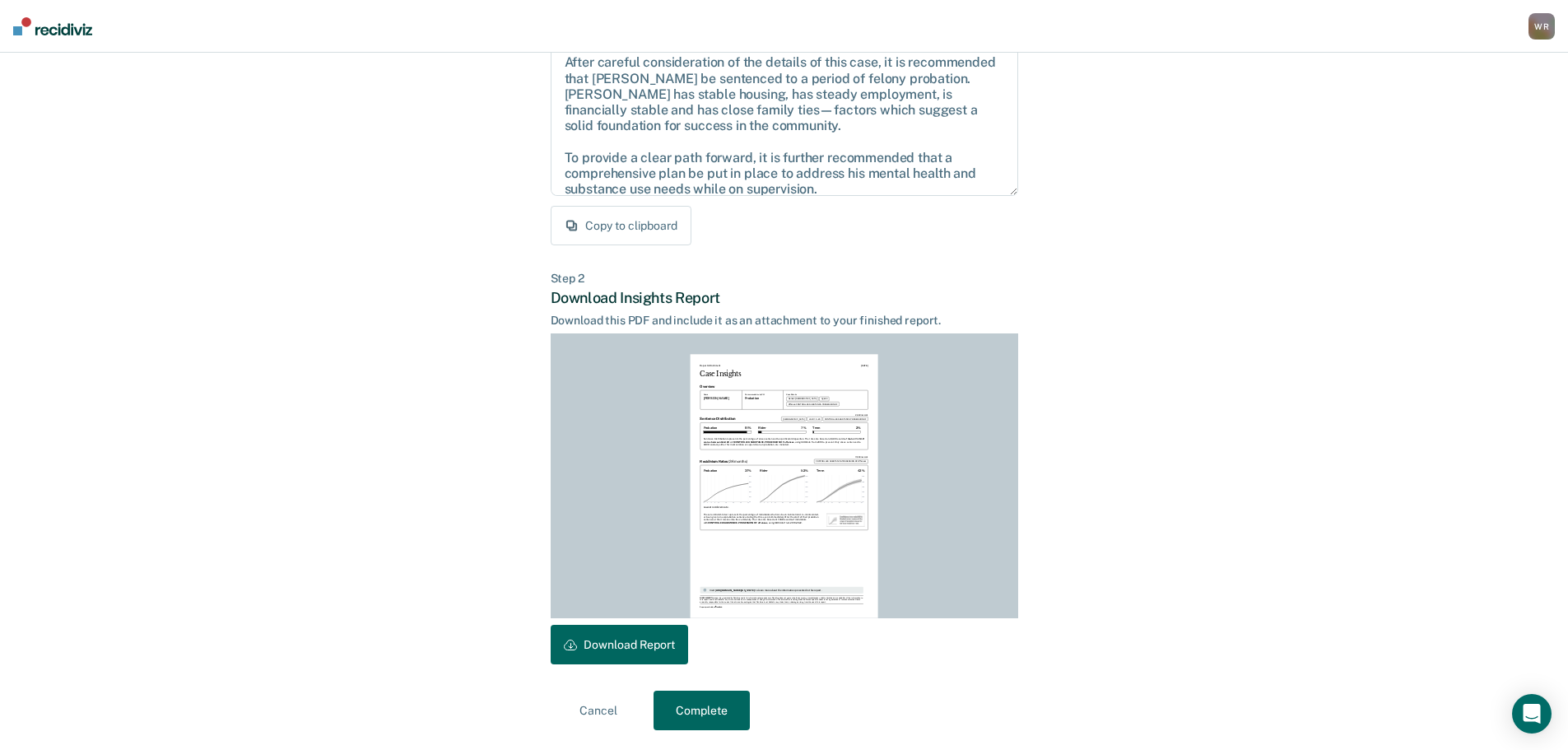
click at [605, 637] on button "Download Report" at bounding box center [619, 644] width 138 height 40
click at [709, 709] on button "Complete" at bounding box center [701, 710] width 96 height 40
